Goal: Navigation & Orientation: Find specific page/section

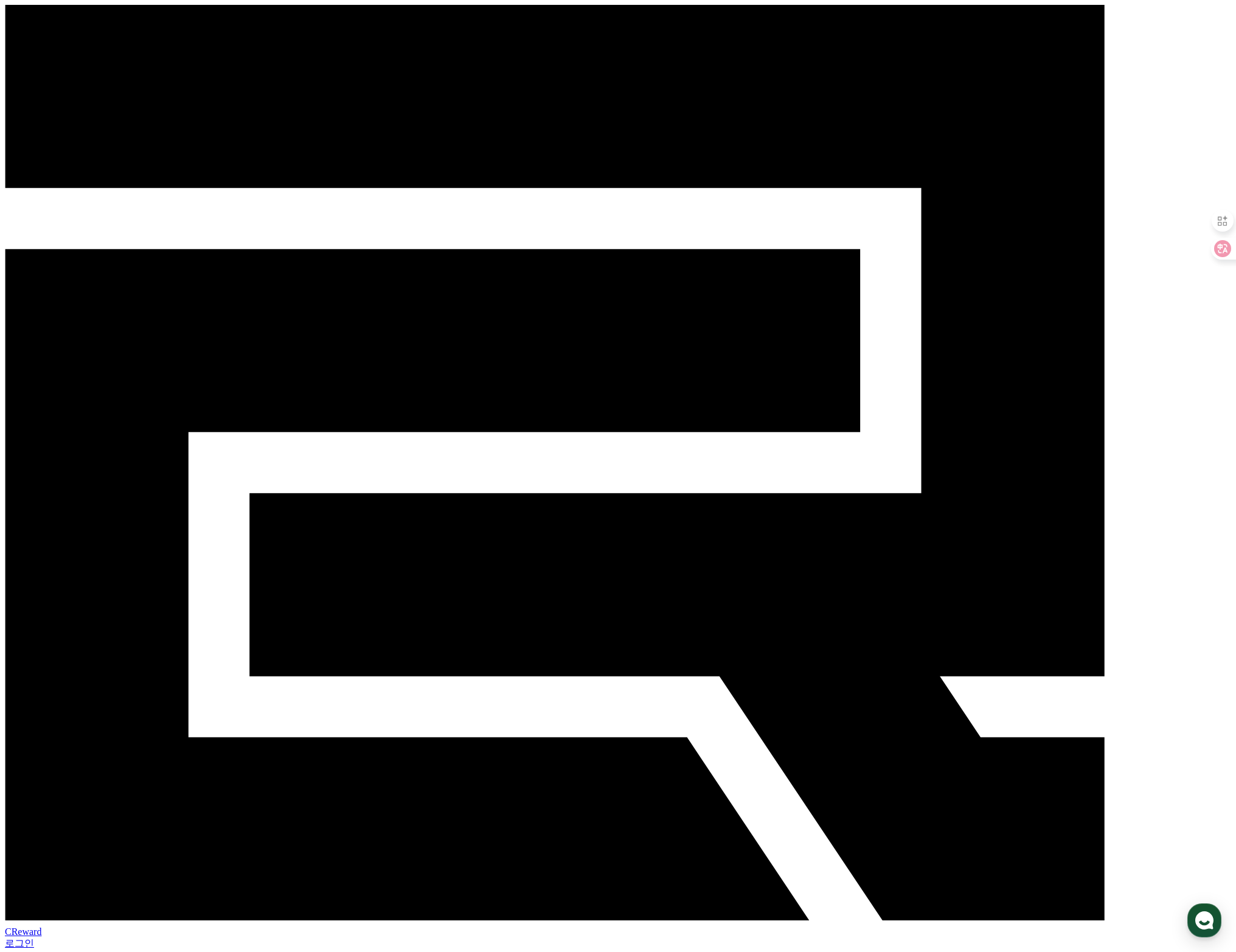
click at [1014, 937] on div "로그인" at bounding box center [618, 944] width 1226 height 13
click at [34, 938] on link "로그인" at bounding box center [19, 943] width 29 height 10
click at [34, 951] on link "음원" at bounding box center [24, 956] width 19 height 10
click at [41, 927] on span "CReward" at bounding box center [23, 932] width 36 height 10
